Goal: Book appointment/travel/reservation

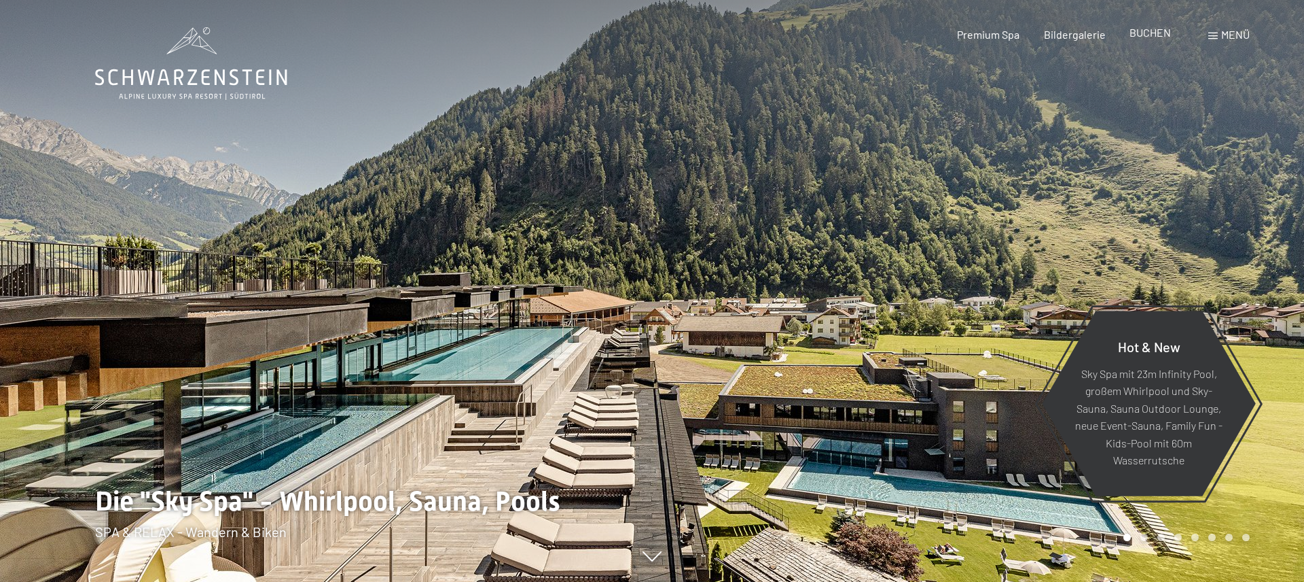
click at [1151, 29] on span "BUCHEN" at bounding box center [1150, 32] width 41 height 13
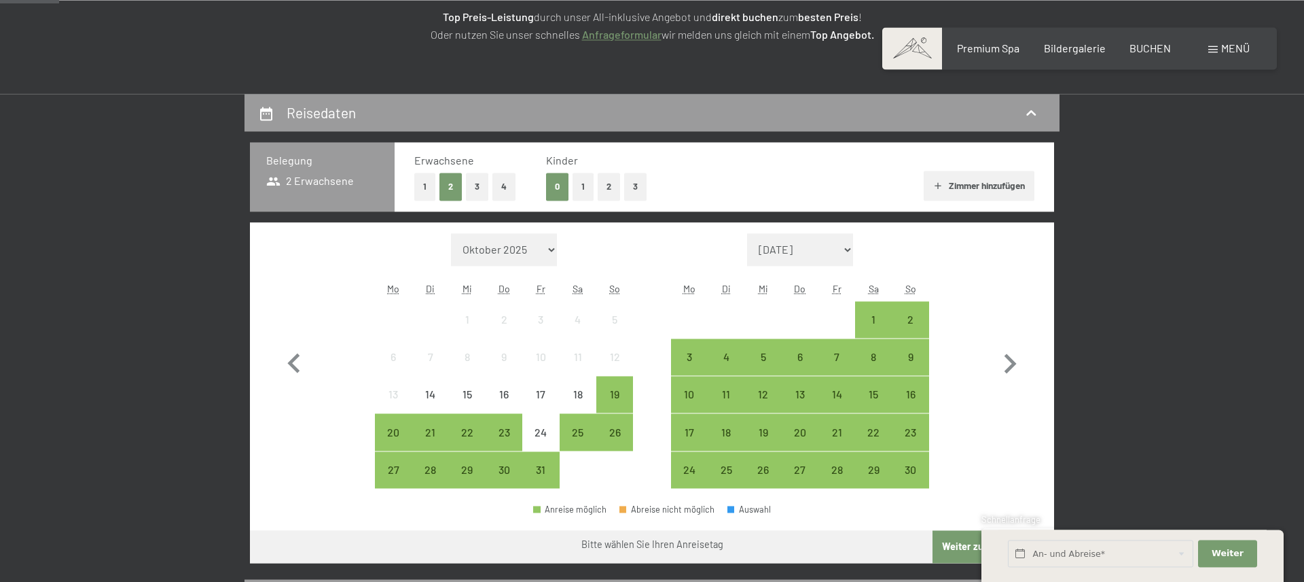
scroll to position [346, 0]
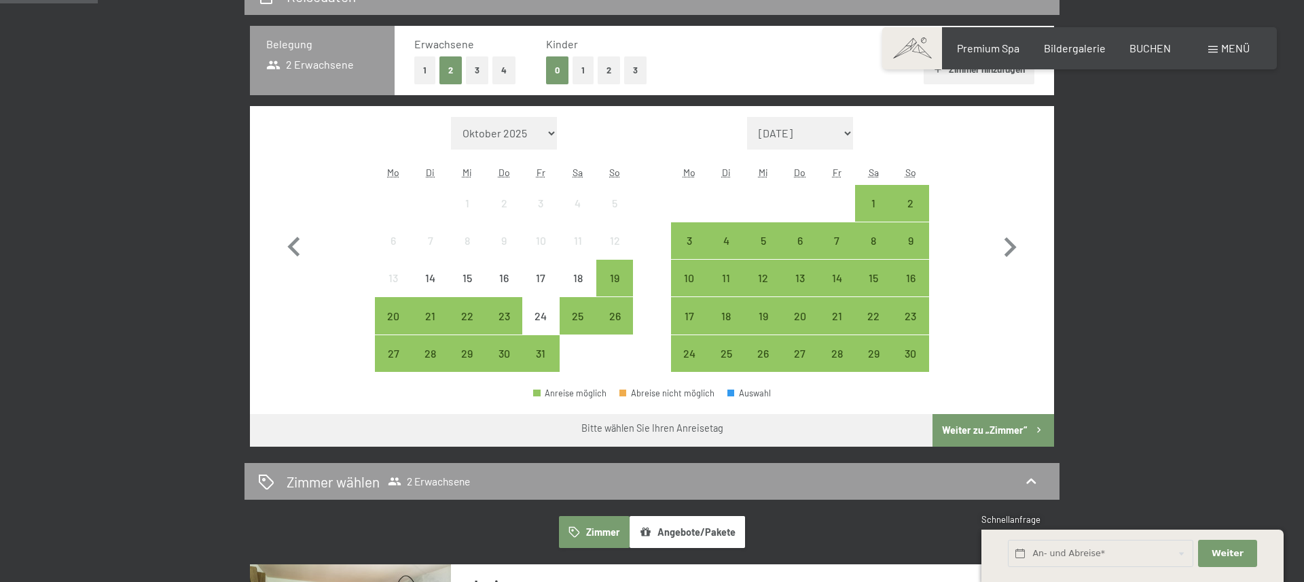
click at [686, 527] on button "Angebote/Pakete" at bounding box center [687, 531] width 115 height 31
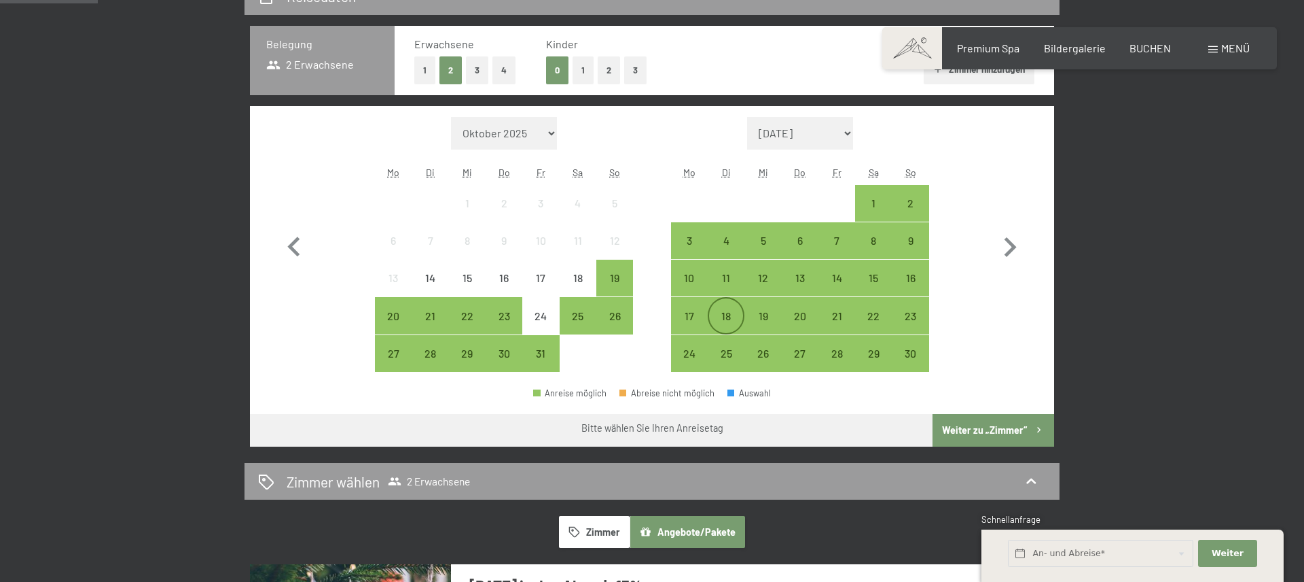
click at [726, 313] on div "18" at bounding box center [726, 327] width 34 height 34
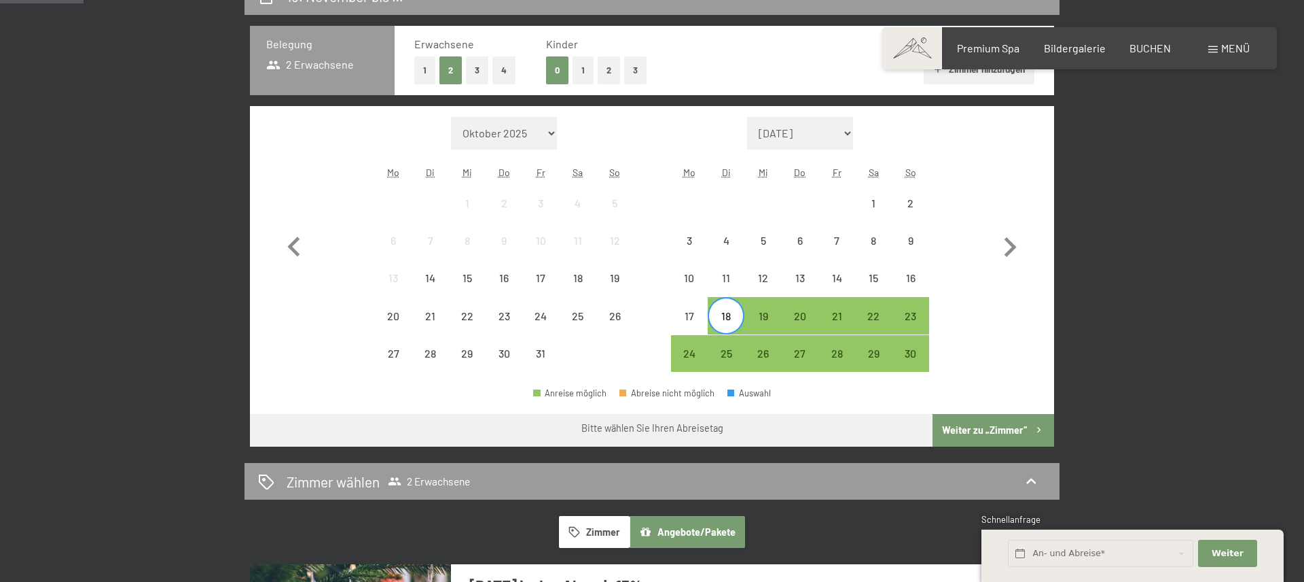
scroll to position [208, 0]
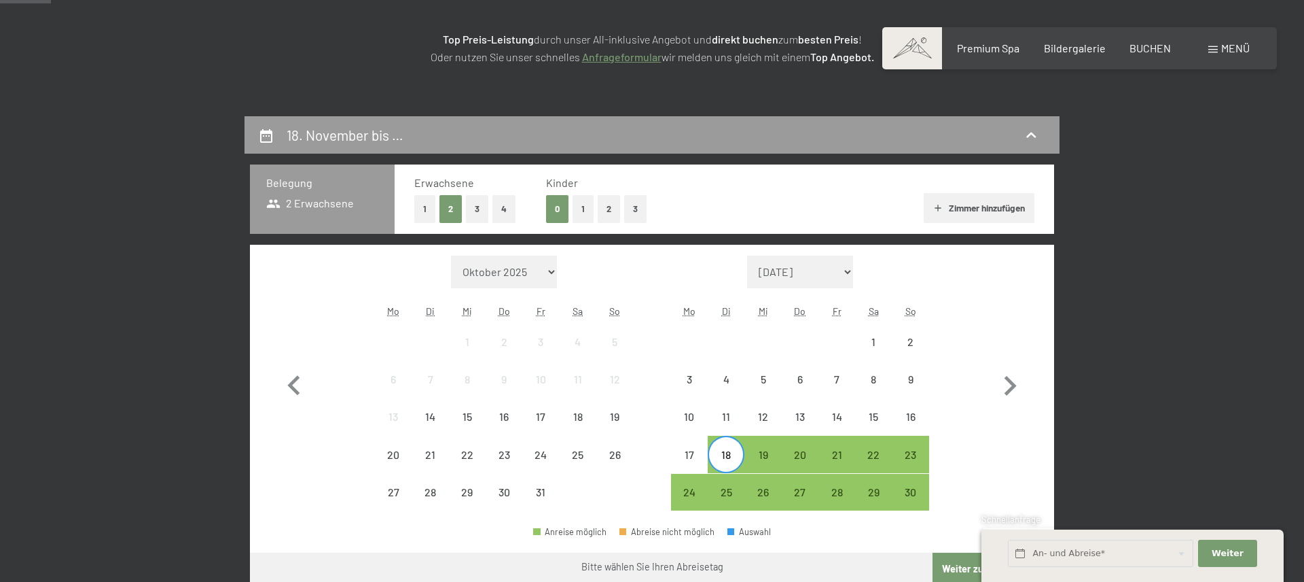
click at [1220, 44] on div "Menü" at bounding box center [1229, 48] width 41 height 15
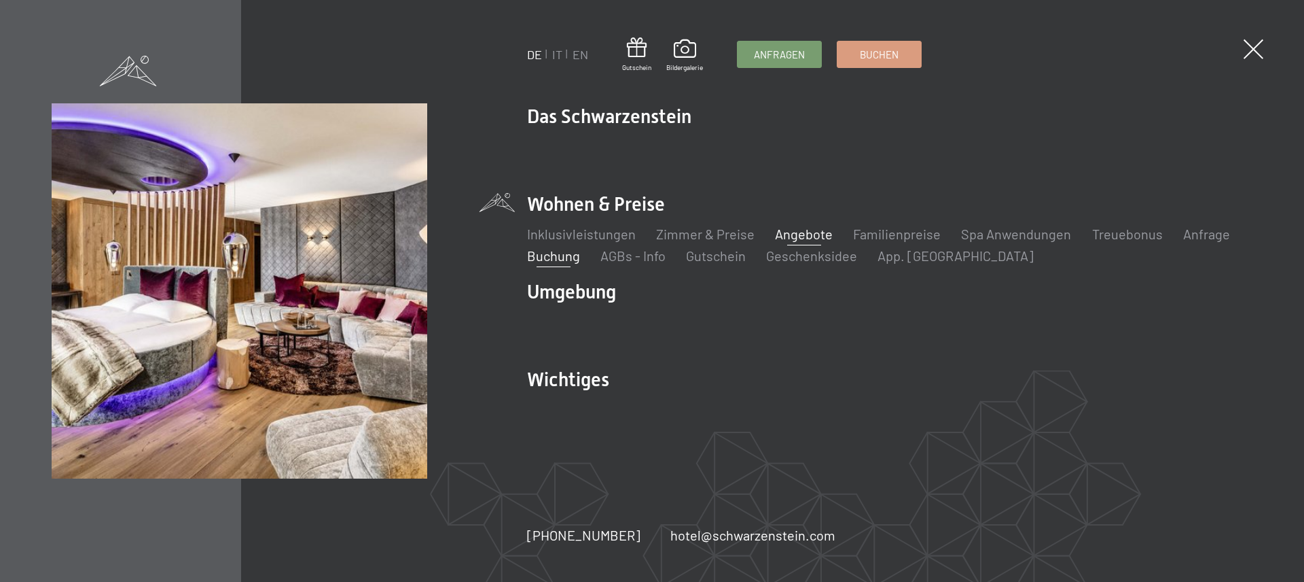
click at [798, 232] on link "Angebote" at bounding box center [804, 234] width 58 height 16
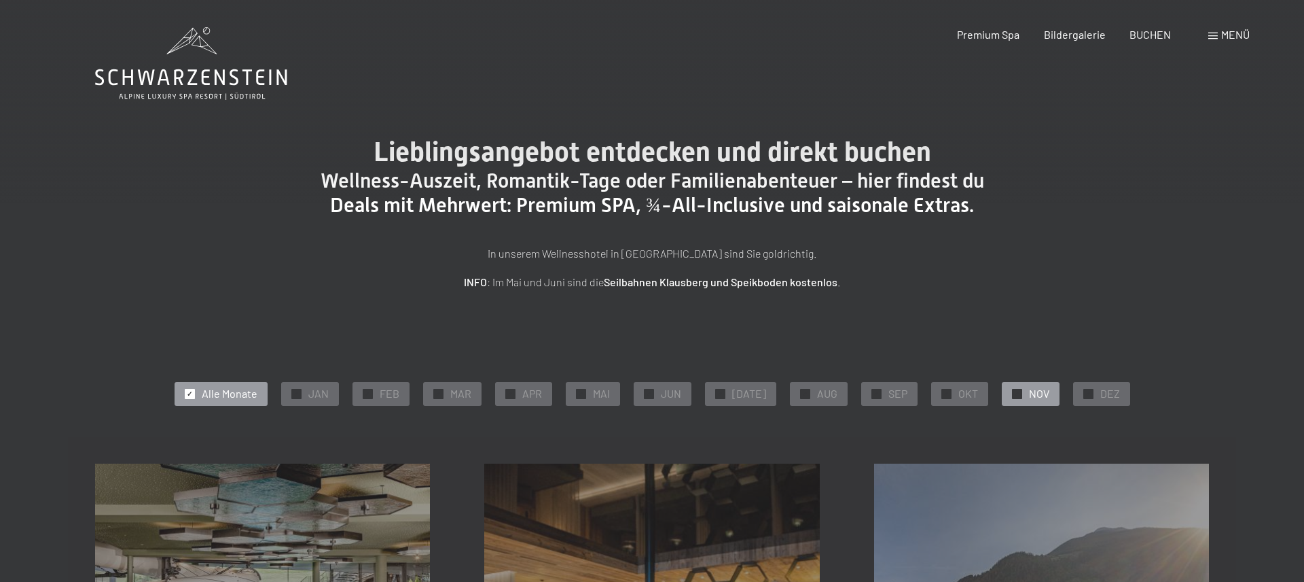
click at [1029, 387] on span "NOV" at bounding box center [1039, 393] width 20 height 15
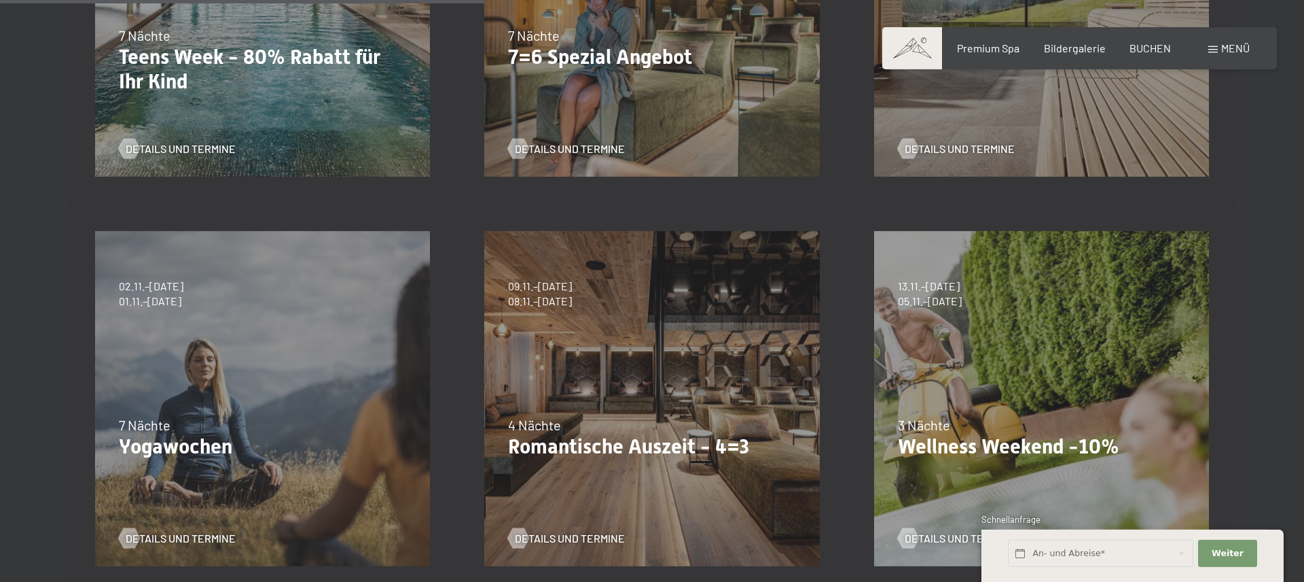
scroll to position [624, 0]
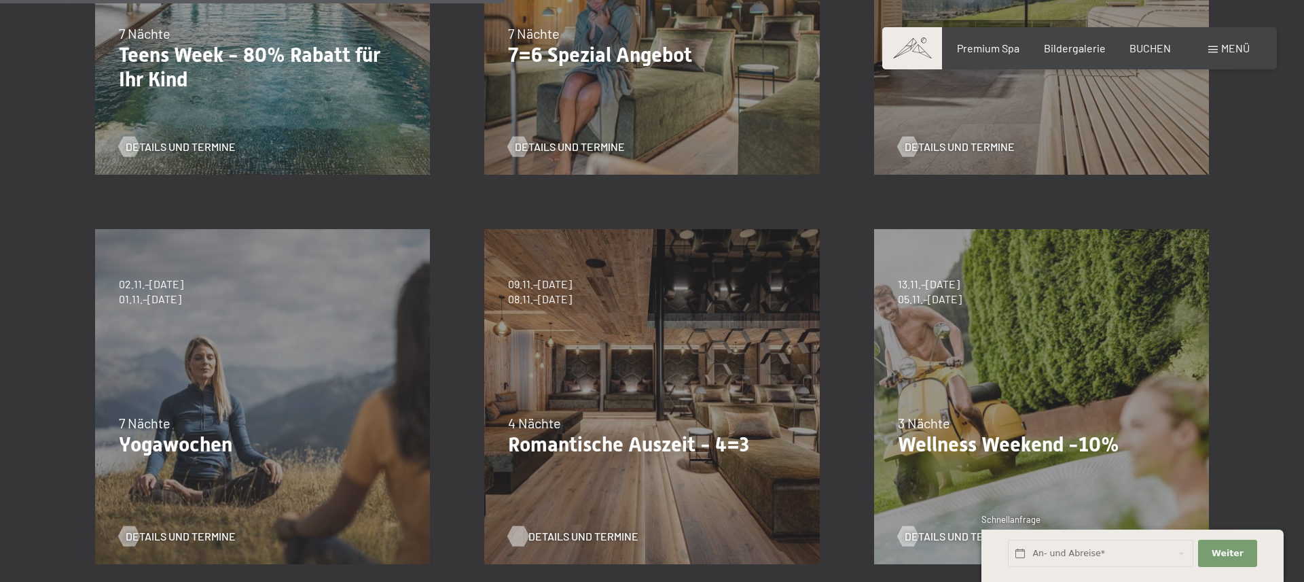
click at [550, 532] on span "Details und Termine" at bounding box center [584, 536] width 110 height 15
